Goal: Information Seeking & Learning: Learn about a topic

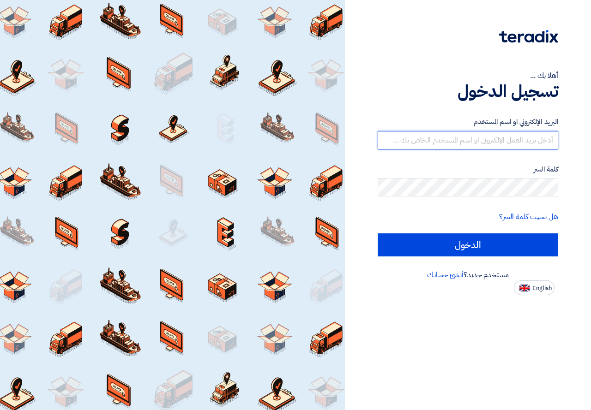
click at [466, 140] on input "text" at bounding box center [468, 140] width 180 height 18
type input "[EMAIL_ADDRESS][DOMAIN_NAME]"
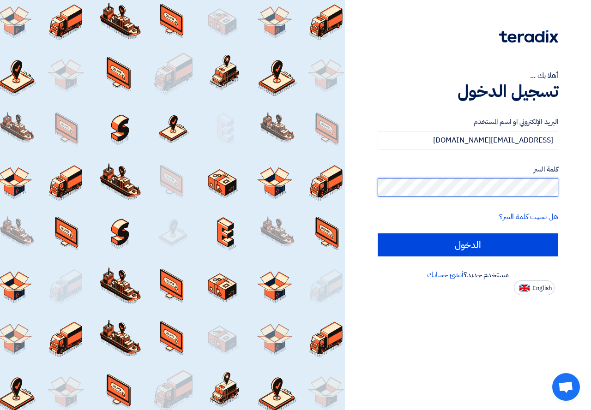
click at [378, 234] on input "الدخول" at bounding box center [468, 245] width 180 height 23
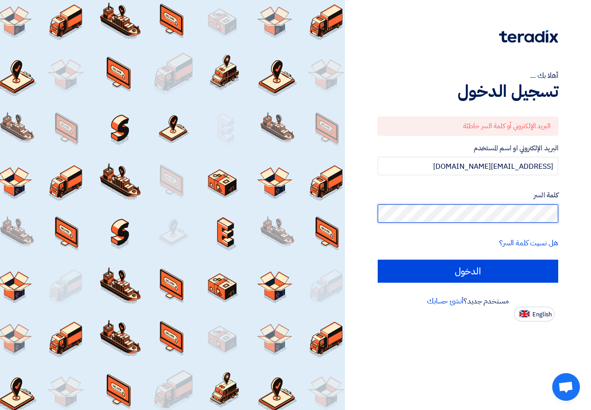
click at [378, 260] on input "الدخول" at bounding box center [468, 271] width 180 height 23
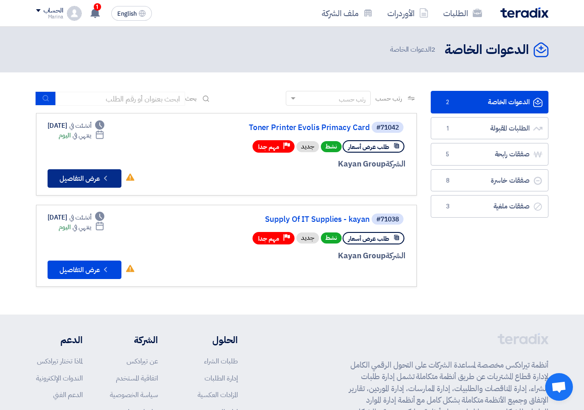
click at [103, 180] on icon "Check details" at bounding box center [105, 178] width 9 height 9
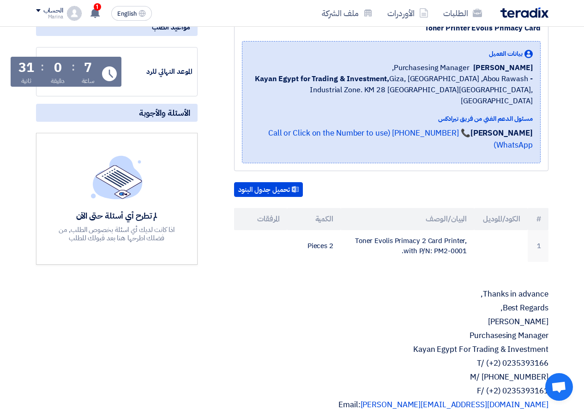
scroll to position [46, 0]
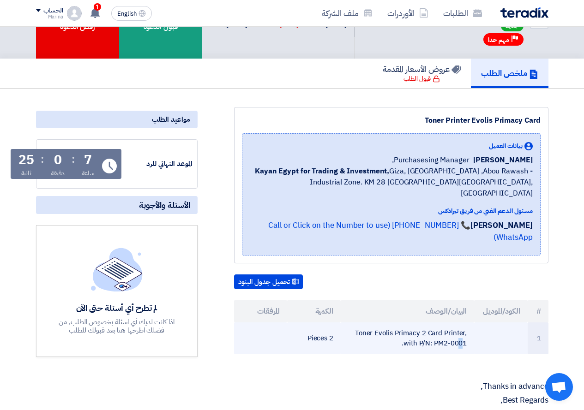
drag, startPoint x: 359, startPoint y: 312, endPoint x: 469, endPoint y: 319, distance: 110.6
click at [469, 323] on td "Toner Evolis Primacy 2 Card Printer, with P/N: PM2-0001." at bounding box center [407, 339] width 133 height 32
click at [461, 323] on td "Toner Evolis Primacy 2 Card Printer, with P/N: PM2-0001." at bounding box center [407, 339] width 133 height 32
drag, startPoint x: 461, startPoint y: 313, endPoint x: 355, endPoint y: 315, distance: 105.7
click at [355, 323] on td "Toner Evolis Primacy 2 Card Printer, with P/N: PM2-0001." at bounding box center [407, 339] width 133 height 32
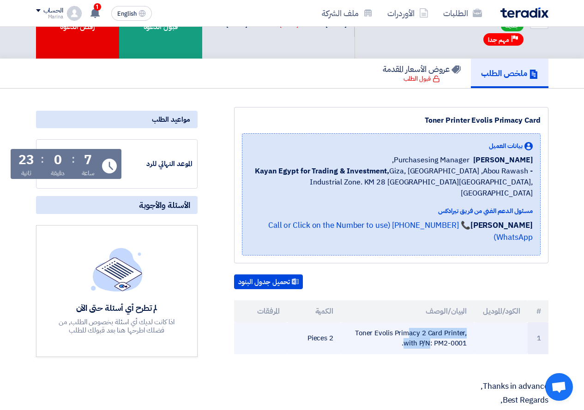
click at [362, 323] on td "Toner Evolis Primacy 2 Card Printer, with P/N: PM2-0001." at bounding box center [407, 339] width 133 height 32
drag, startPoint x: 362, startPoint y: 315, endPoint x: 464, endPoint y: 329, distance: 102.9
click at [464, 329] on td "Toner Evolis Primacy 2 Card Printer, with P/N: PM2-0001." at bounding box center [407, 339] width 133 height 32
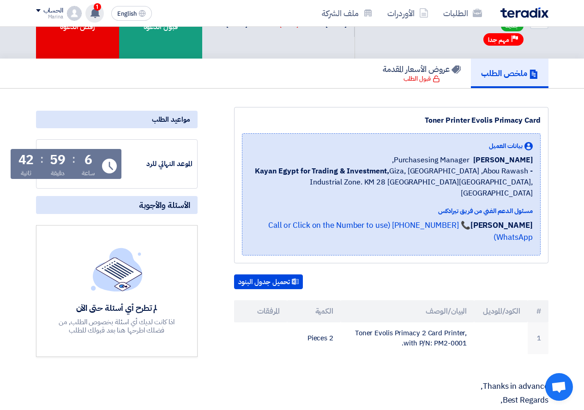
click at [89, 12] on div "1 تم نشر طلب عروض أسعار جديد - شاهد التفاصيل 17 hours ago تم نشر طلب عروض أسعار…" at bounding box center [94, 13] width 18 height 18
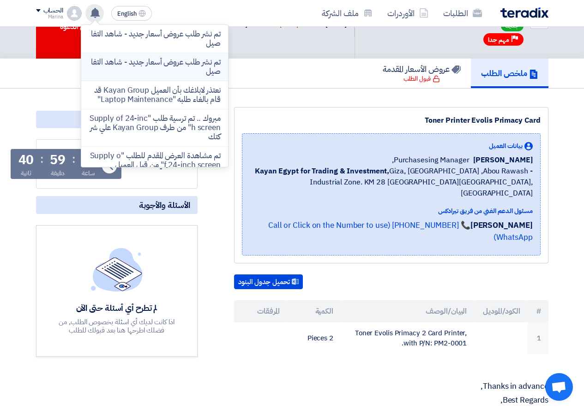
click at [115, 66] on p "تم نشر طلب عروض أسعار جديد - شاهد التفاصيل" at bounding box center [155, 67] width 132 height 18
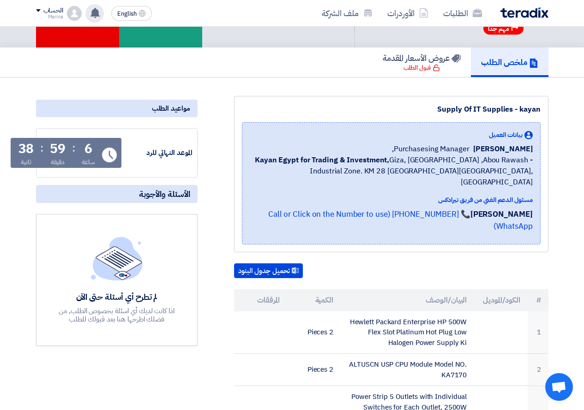
click at [96, 13] on use at bounding box center [94, 13] width 9 height 10
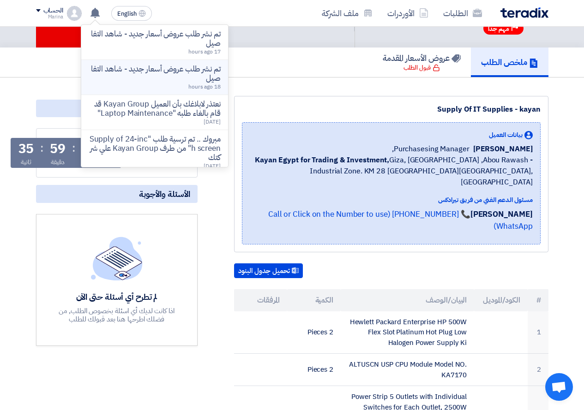
click at [155, 74] on p "تم نشر طلب عروض أسعار جديد - شاهد التفاصيل" at bounding box center [155, 74] width 132 height 18
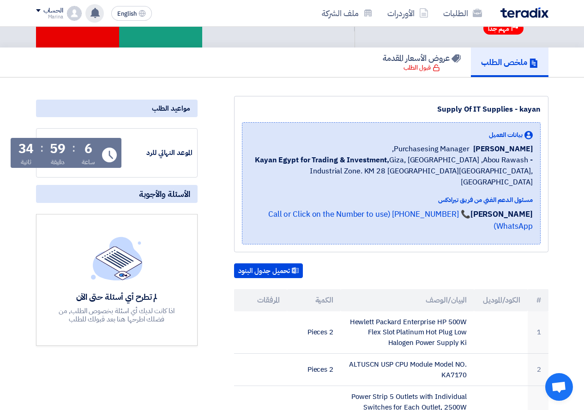
click at [87, 8] on div "تم نشر طلب عروض أسعار جديد - شاهد التفاصيل تم نشر طلب عروض أسعار جديد - شاهد ال…" at bounding box center [94, 13] width 18 height 18
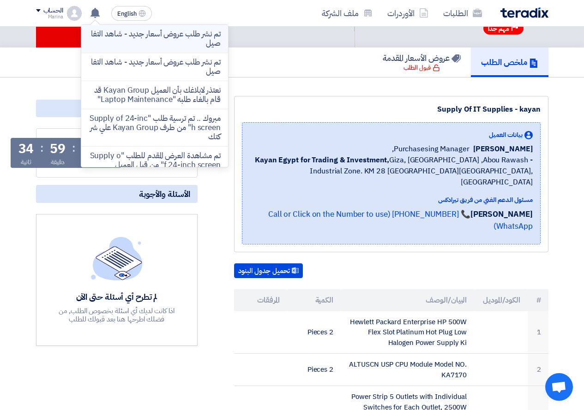
click at [130, 47] on p "تم نشر طلب عروض أسعار جديد - شاهد التفاصيل" at bounding box center [155, 39] width 132 height 18
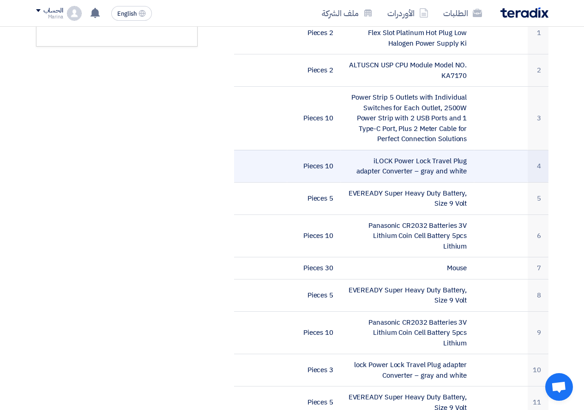
scroll to position [323, 0]
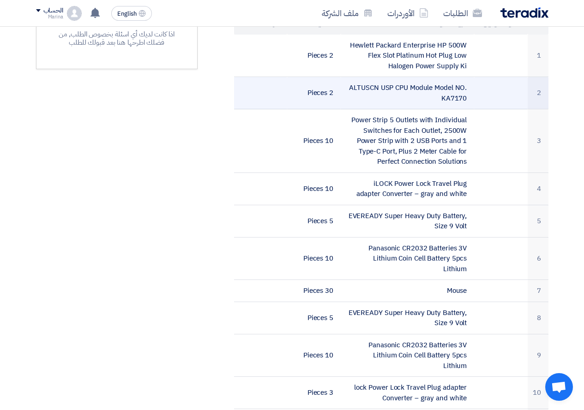
click at [458, 77] on td "ALTUSCN USP CPU Module Model NO. KA7170" at bounding box center [407, 93] width 133 height 32
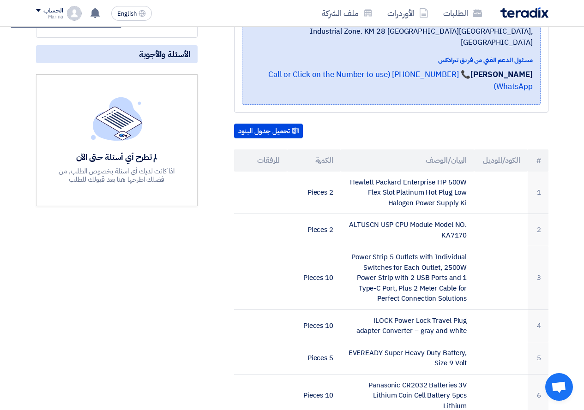
scroll to position [185, 0]
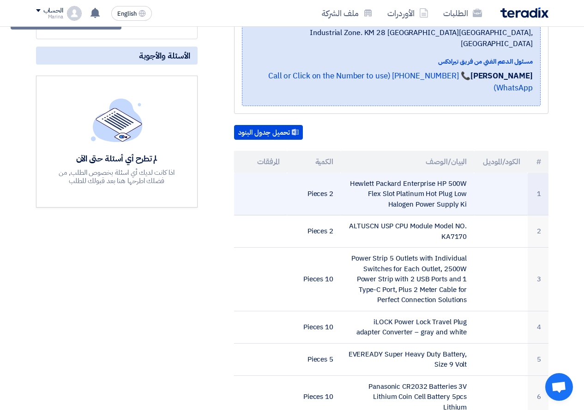
drag, startPoint x: 352, startPoint y: 169, endPoint x: 453, endPoint y: 191, distance: 103.7
click at [453, 191] on td "Hewlett Packard Enterprise HP 500W Flex Slot Platinum Hot Plug Low Halogen Powe…" at bounding box center [407, 194] width 133 height 42
click at [462, 186] on td "Hewlett Packard Enterprise HP 500W Flex Slot Platinum Hot Plug Low Halogen Powe…" at bounding box center [407, 194] width 133 height 42
click at [462, 174] on td "Hewlett Packard Enterprise HP 500W Flex Slot Platinum Hot Plug Low Halogen Powe…" at bounding box center [407, 194] width 133 height 42
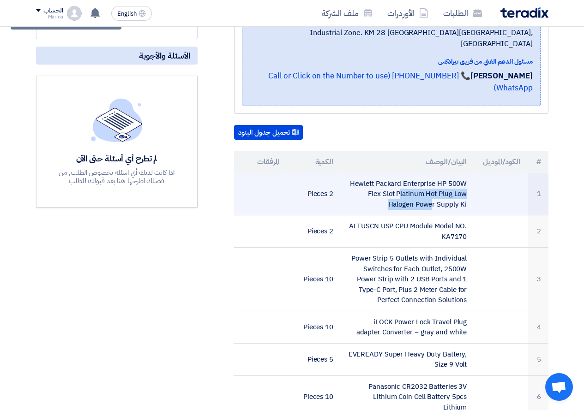
drag, startPoint x: 462, startPoint y: 174, endPoint x: 450, endPoint y: 185, distance: 17.0
click at [450, 185] on td "Hewlett Packard Enterprise HP 500W Flex Slot Platinum Hot Plug Low Halogen Powe…" at bounding box center [407, 194] width 133 height 42
click at [428, 173] on td "Hewlett Packard Enterprise HP 500W Flex Slot Platinum Hot Plug Low Halogen Powe…" at bounding box center [407, 194] width 133 height 42
click at [426, 174] on td "Hewlett Packard Enterprise HP 500W Flex Slot Platinum Hot Plug Low Halogen Powe…" at bounding box center [407, 194] width 133 height 42
drag, startPoint x: 426, startPoint y: 174, endPoint x: 471, endPoint y: 203, distance: 54.4
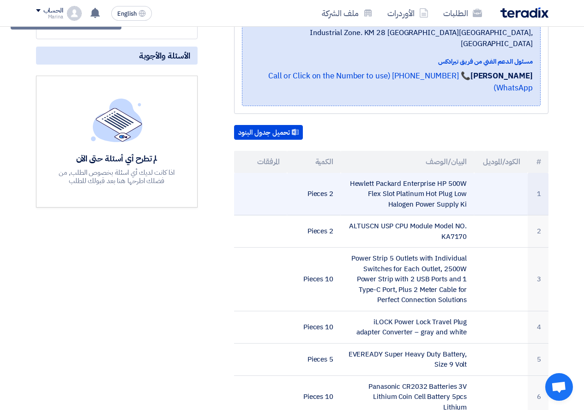
click at [471, 203] on td "Hewlett Packard Enterprise HP 500W Flex Slot Platinum Hot Plug Low Halogen Powe…" at bounding box center [407, 194] width 133 height 42
click at [415, 184] on td "Hewlett Packard Enterprise HP 500W Flex Slot Platinum Hot Plug Low Halogen Powe…" at bounding box center [407, 194] width 133 height 42
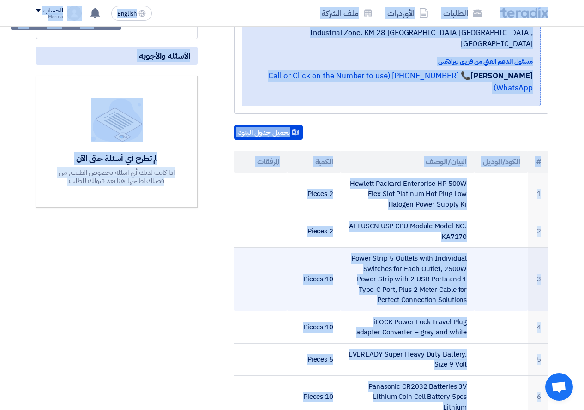
drag, startPoint x: 266, startPoint y: 245, endPoint x: 374, endPoint y: 206, distance: 115.3
click at [266, 248] on td at bounding box center [261, 280] width 54 height 64
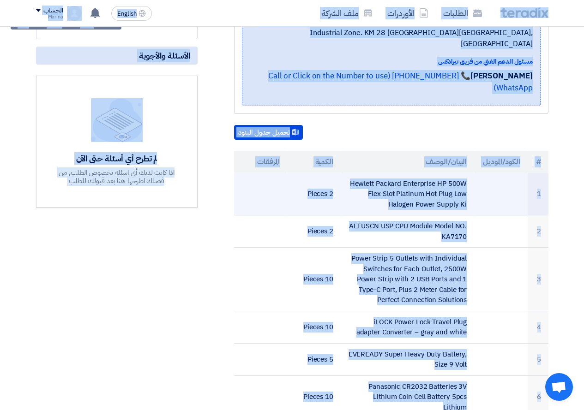
click at [240, 188] on td at bounding box center [261, 194] width 54 height 42
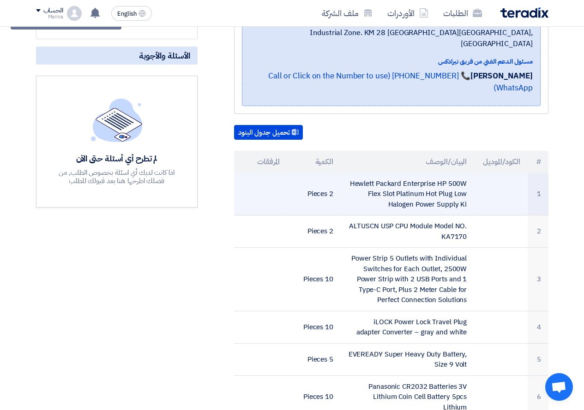
click at [356, 173] on td "Hewlett Packard Enterprise HP 500W Flex Slot Platinum Hot Plug Low Halogen Powe…" at bounding box center [407, 194] width 133 height 42
drag, startPoint x: 356, startPoint y: 170, endPoint x: 466, endPoint y: 197, distance: 112.9
click at [466, 197] on td "Hewlett Packard Enterprise HP 500W Flex Slot Platinum Hot Plug Low Halogen Powe…" at bounding box center [407, 194] width 133 height 42
copy td "ewlett Packard Enterprise HP 500W Flex Slot Platinum Hot Plug Low Halogen Power…"
click at [280, 186] on td at bounding box center [261, 194] width 54 height 42
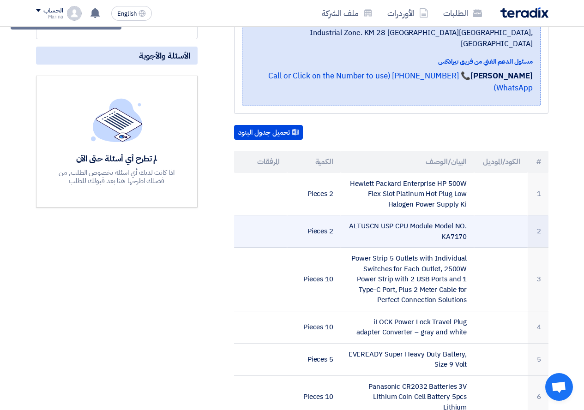
drag, startPoint x: 350, startPoint y: 213, endPoint x: 472, endPoint y: 224, distance: 121.9
click at [472, 224] on td "ALTUSCN USP CPU Module Model NO. KA7170" at bounding box center [407, 232] width 133 height 32
drag, startPoint x: 467, startPoint y: 215, endPoint x: 462, endPoint y: 223, distance: 9.9
click at [462, 223] on td "ALTUSCN USP CPU Module Model NO. KA7170" at bounding box center [407, 232] width 133 height 32
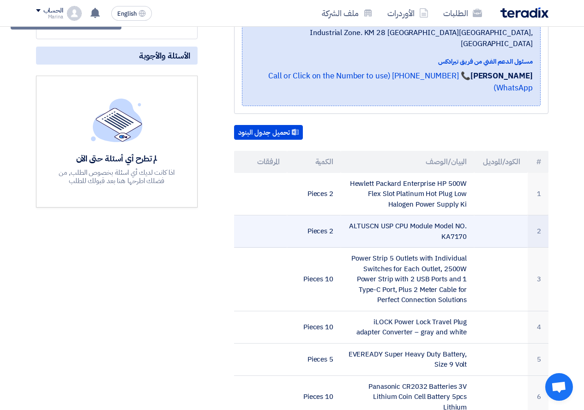
drag, startPoint x: 466, startPoint y: 216, endPoint x: 467, endPoint y: 225, distance: 9.3
click at [467, 225] on td "ALTUSCN USP CPU Module Model NO. KA7170" at bounding box center [407, 232] width 133 height 32
click at [466, 216] on td "ALTUSCN USP CPU Module Model NO. KA7170" at bounding box center [407, 232] width 133 height 32
drag, startPoint x: 466, startPoint y: 216, endPoint x: 459, endPoint y: 229, distance: 14.7
click at [459, 229] on td "ALTUSCN USP CPU Module Model NO. KA7170" at bounding box center [407, 232] width 133 height 32
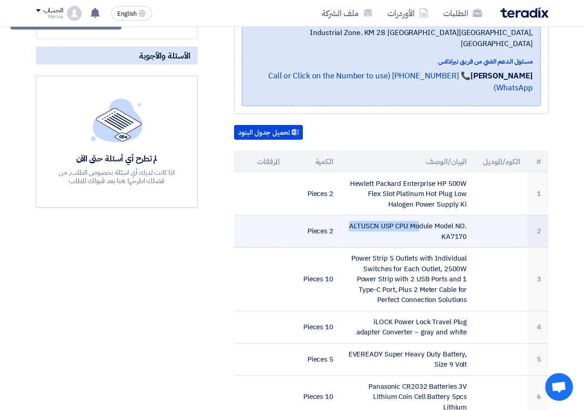
drag, startPoint x: 353, startPoint y: 213, endPoint x: 480, endPoint y: 230, distance: 128.6
click at [480, 230] on tr "2 ALTUSCN USP CPU Module Model NO. KA7170 2 Pieces" at bounding box center [391, 232] width 314 height 32
click at [355, 216] on td "ALTUSCN USP CPU Module Model NO. KA7170" at bounding box center [407, 232] width 133 height 32
drag, startPoint x: 351, startPoint y: 215, endPoint x: 467, endPoint y: 225, distance: 115.8
click at [467, 225] on td "ALTUSCN USP CPU Module Model NO. KA7170" at bounding box center [407, 232] width 133 height 32
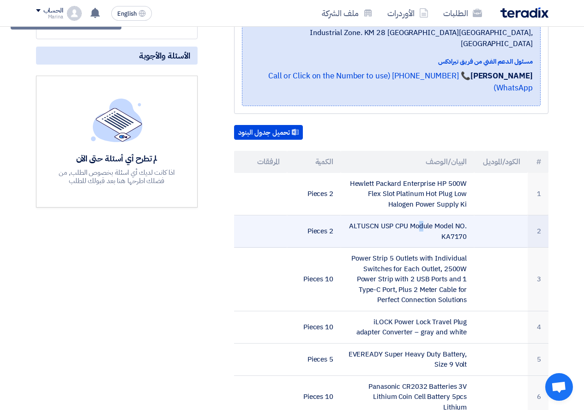
drag, startPoint x: 467, startPoint y: 225, endPoint x: 462, endPoint y: 223, distance: 4.8
click at [465, 225] on td "ALTUSCN USP CPU Module Model NO. KA7170" at bounding box center [407, 232] width 133 height 32
drag, startPoint x: 466, startPoint y: 211, endPoint x: 438, endPoint y: 227, distance: 32.2
click at [438, 227] on td "ALTUSCN USP CPU Module Model NO. KA7170" at bounding box center [407, 232] width 133 height 32
copy td "ALTUSCN USP CPU Module Model NO. KA7170"
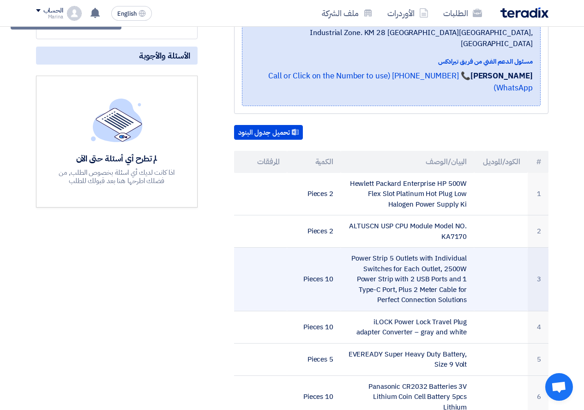
click at [237, 287] on td at bounding box center [261, 280] width 54 height 64
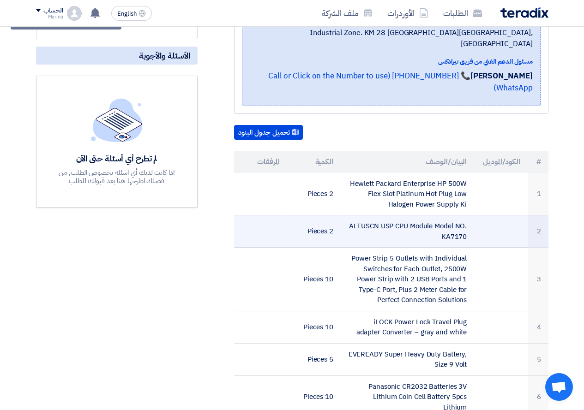
click at [340, 225] on tr "2 ALTUSCN USP CPU Module Model NO. KA7170 2 Pieces" at bounding box center [391, 232] width 314 height 32
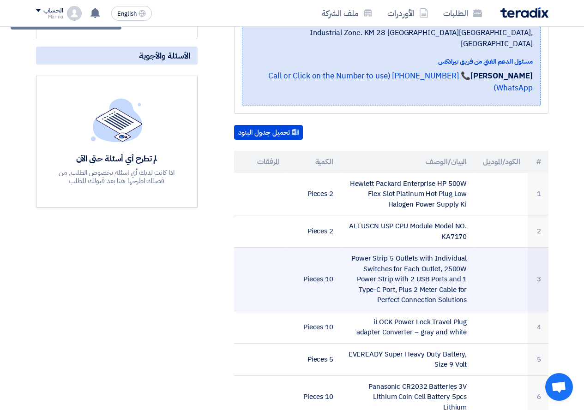
drag, startPoint x: 359, startPoint y: 247, endPoint x: 464, endPoint y: 288, distance: 113.0
click at [464, 290] on td "Power Strip 5 Outlets with Individual Switches for Each Outlet, 2500W Power Str…" at bounding box center [407, 280] width 133 height 64
click at [464, 288] on td "Power Strip 5 Outlets with Individual Switches for Each Outlet, 2500W Power Str…" at bounding box center [407, 280] width 133 height 64
click at [447, 274] on td "Power Strip 5 Outlets with Individual Switches for Each Outlet, 2500W Power Str…" at bounding box center [407, 280] width 133 height 64
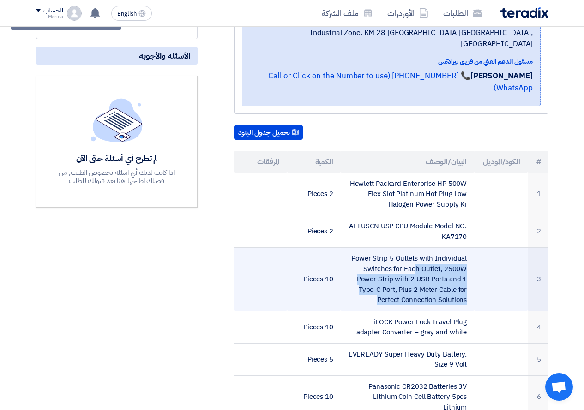
drag, startPoint x: 354, startPoint y: 243, endPoint x: 412, endPoint y: 283, distance: 71.0
click at [411, 286] on td "Power Strip 5 Outlets with Individual Switches for Each Outlet, 2500W Power Str…" at bounding box center [407, 280] width 133 height 64
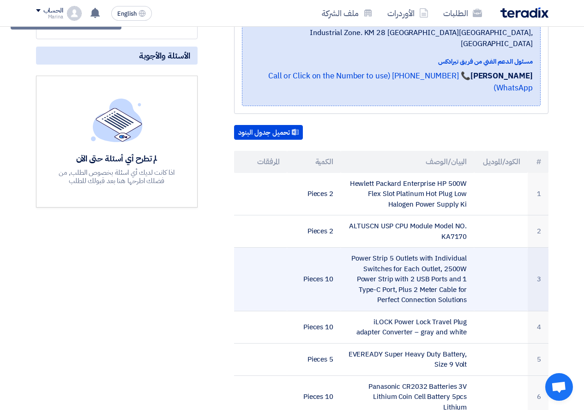
click at [435, 250] on td "Power Strip 5 Outlets with Individual Switches for Each Outlet, 2500W Power Str…" at bounding box center [407, 280] width 133 height 64
drag, startPoint x: 435, startPoint y: 250, endPoint x: 434, endPoint y: 269, distance: 18.9
click at [434, 269] on td "Power Strip 5 Outlets with Individual Switches for Each Outlet, 2500W Power Str…" at bounding box center [407, 280] width 133 height 64
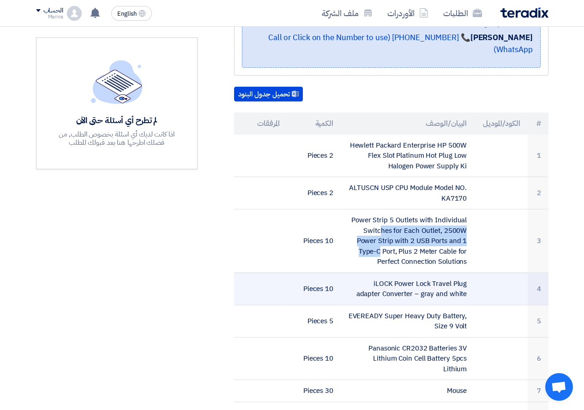
scroll to position [277, 0]
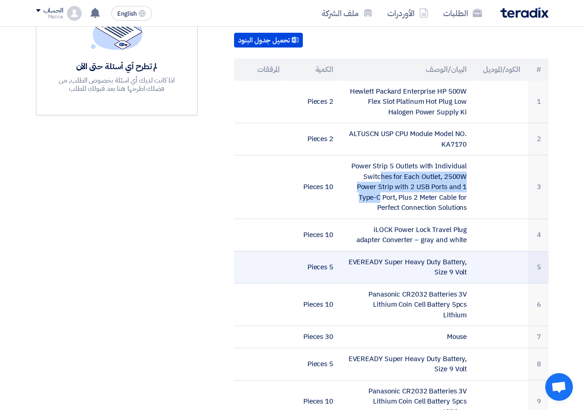
drag, startPoint x: 355, startPoint y: 216, endPoint x: 459, endPoint y: 239, distance: 106.5
click at [459, 239] on tbody "1 Hewlett Packard Enterprise HP 500W Flex Slot Platinum Hot Plug Low Halogen Po…" at bounding box center [391, 284] width 314 height 407
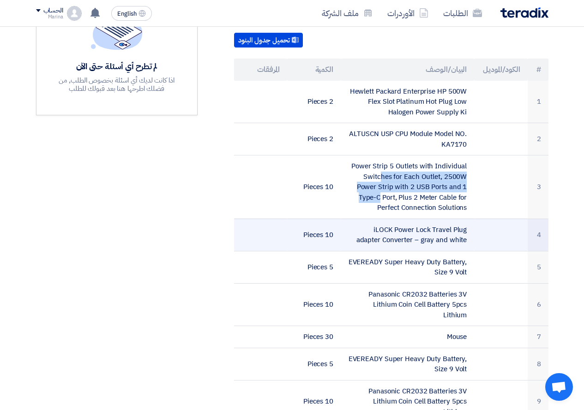
click at [461, 224] on td "iLOCK Power Lock Travel Plug adapter Converter – gray and white" at bounding box center [407, 235] width 133 height 32
drag, startPoint x: 465, startPoint y: 217, endPoint x: 348, endPoint y: 220, distance: 116.8
click at [345, 228] on td "iLOCK Power Lock Travel Plug adapter Converter – gray and white" at bounding box center [407, 235] width 133 height 32
click at [349, 219] on td "iLOCK Power Lock Travel Plug adapter Converter – gray and white" at bounding box center [407, 235] width 133 height 32
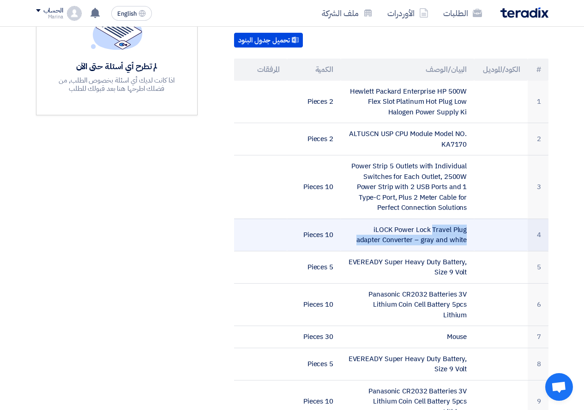
click at [352, 219] on td "iLOCK Power Lock Travel Plug adapter Converter – gray and white" at bounding box center [407, 235] width 133 height 32
click at [377, 219] on td "iLOCK Power Lock Travel Plug adapter Converter – gray and white" at bounding box center [407, 235] width 133 height 32
